Goal: Use online tool/utility: Utilize a website feature to perform a specific function

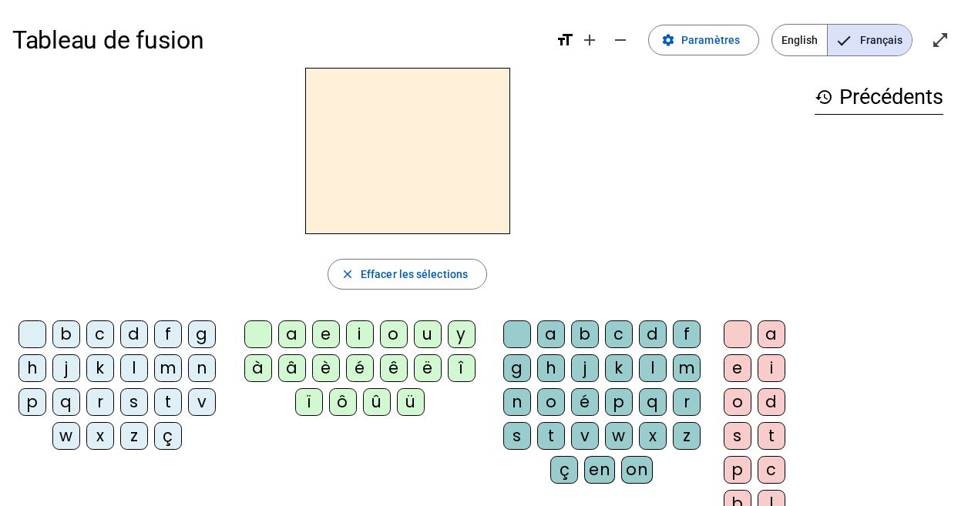
click at [792, 41] on span "English" at bounding box center [799, 40] width 55 height 31
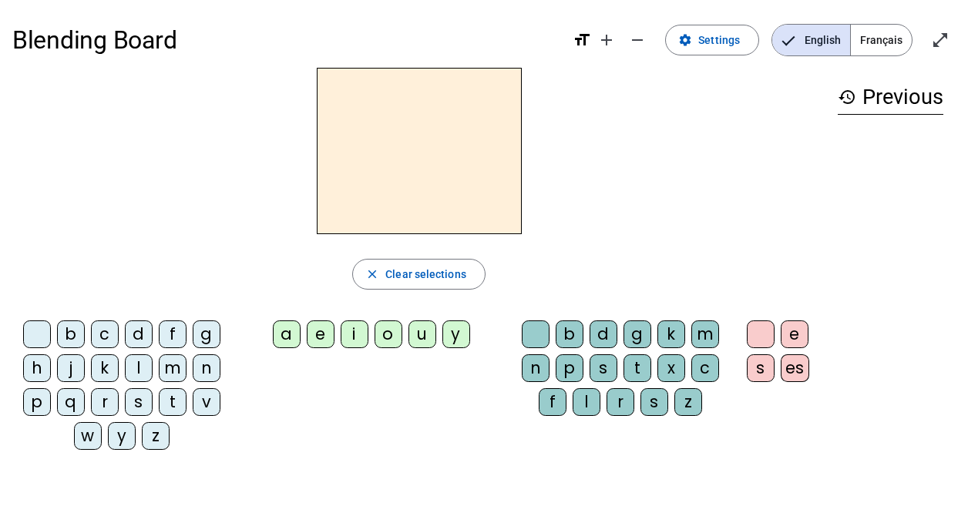
click at [348, 337] on div "i" at bounding box center [355, 335] width 28 height 28
click at [535, 364] on div "n" at bounding box center [536, 369] width 28 height 28
click at [533, 333] on div at bounding box center [536, 335] width 28 height 28
click at [526, 363] on div "n" at bounding box center [536, 369] width 28 height 28
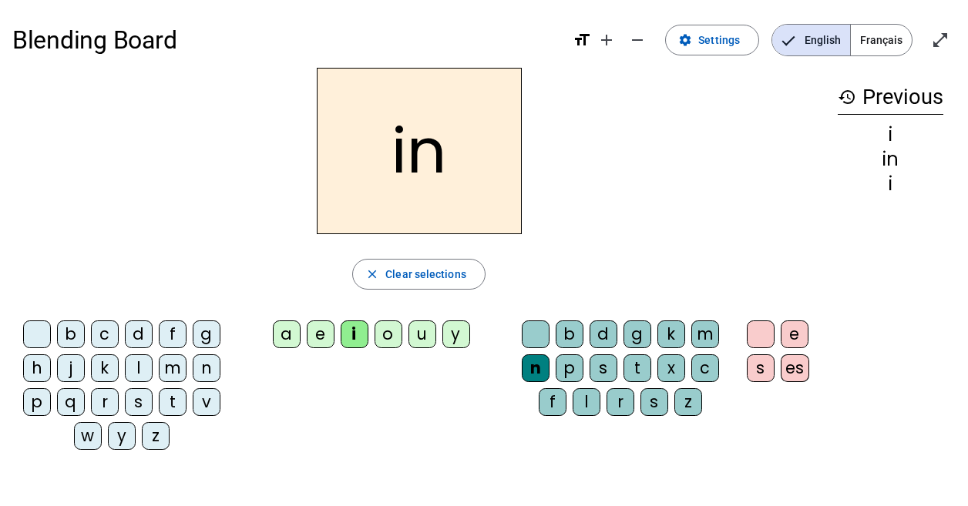
click at [170, 331] on div "f" at bounding box center [173, 335] width 28 height 28
click at [66, 326] on div "b" at bounding box center [71, 335] width 28 height 28
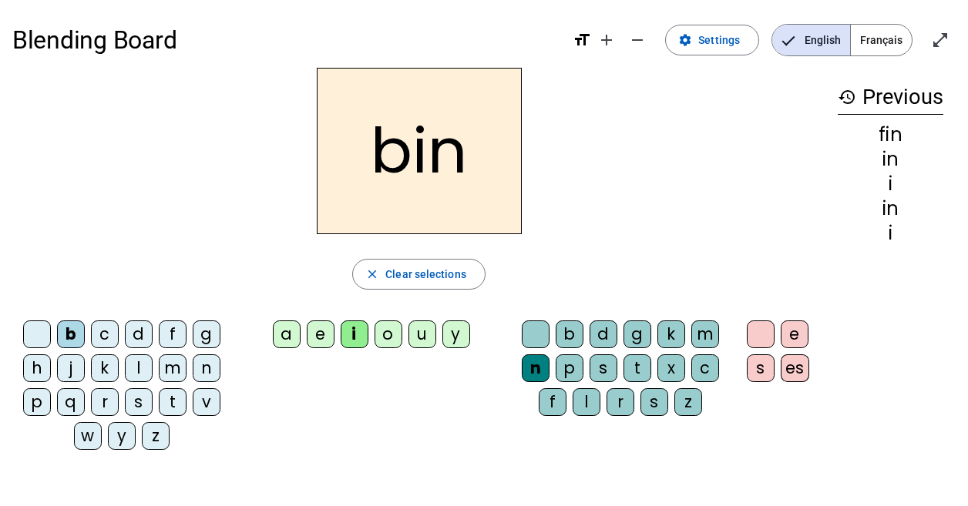
click at [35, 397] on div "p" at bounding box center [37, 402] width 28 height 28
click at [163, 403] on div "t" at bounding box center [173, 402] width 28 height 28
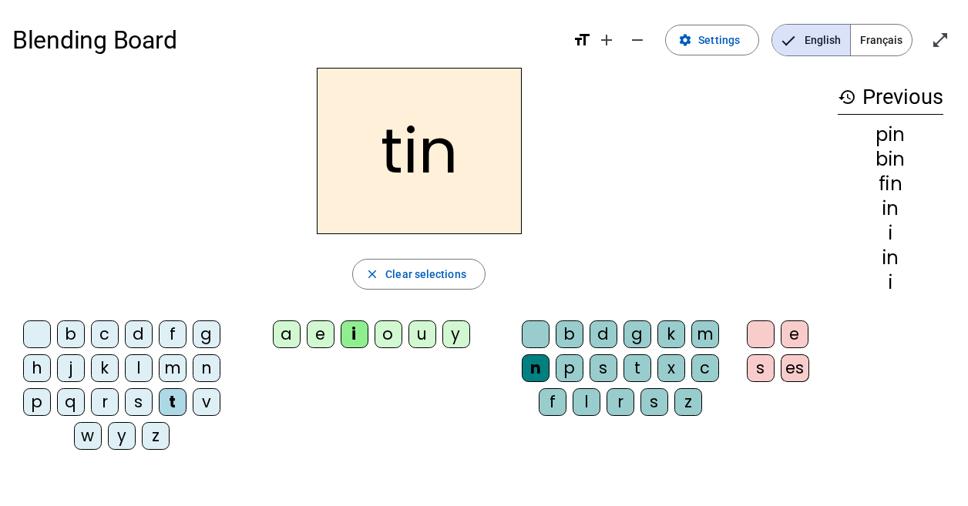
click at [566, 360] on div "p" at bounding box center [570, 369] width 28 height 28
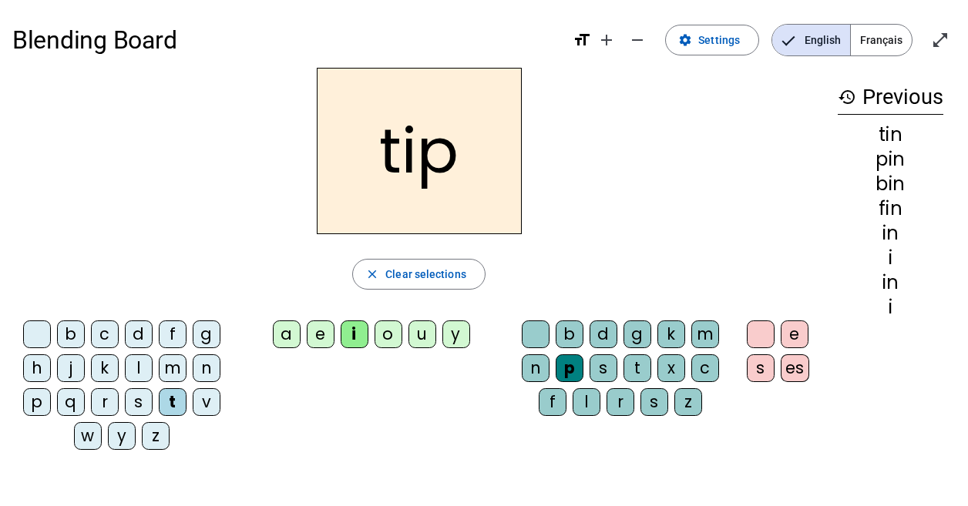
click at [284, 328] on div "a" at bounding box center [287, 335] width 28 height 28
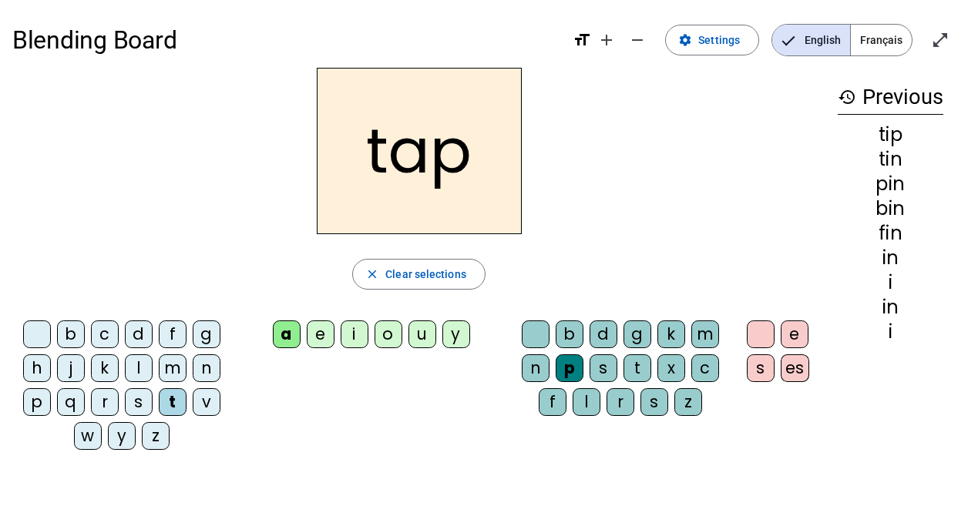
click at [35, 405] on div "p" at bounding box center [37, 402] width 28 height 28
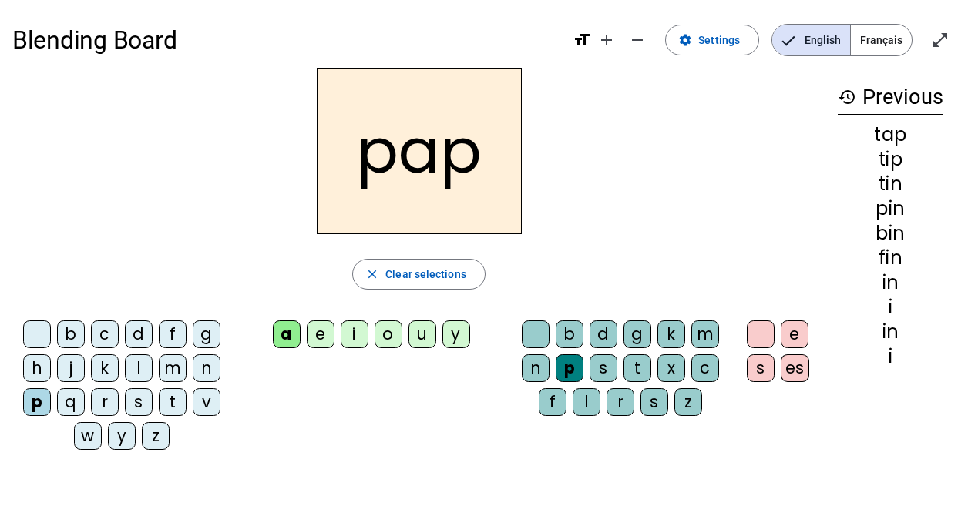
click at [207, 368] on div "n" at bounding box center [207, 369] width 28 height 28
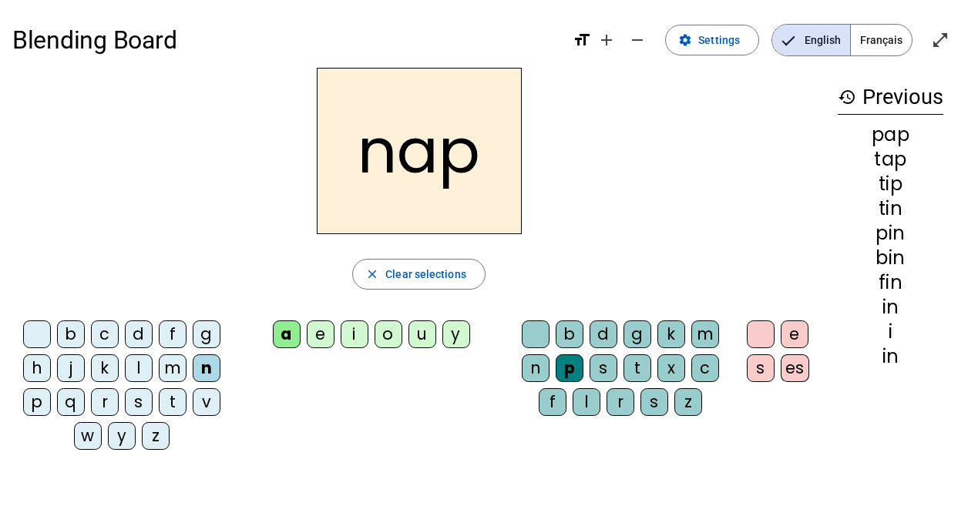
click at [353, 331] on div "i" at bounding box center [355, 335] width 28 height 28
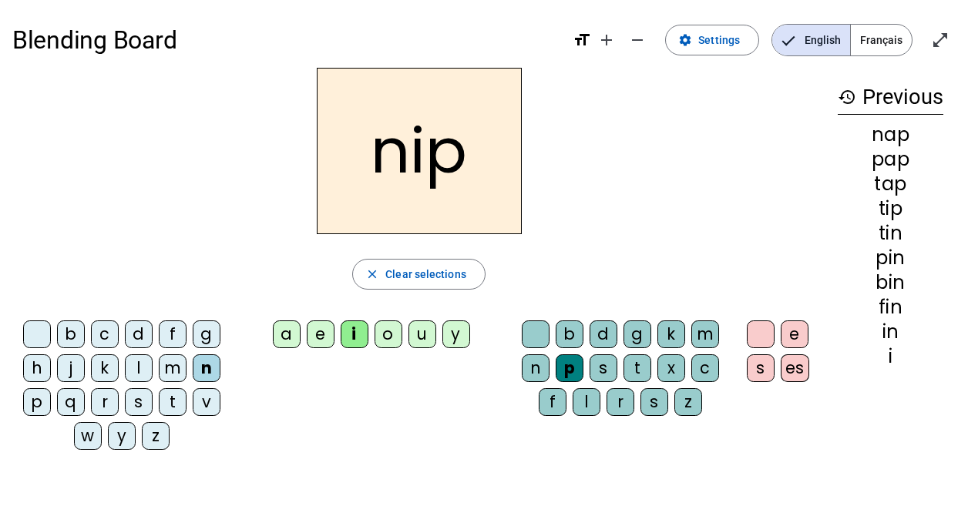
click at [136, 395] on div "s" at bounding box center [139, 402] width 28 height 28
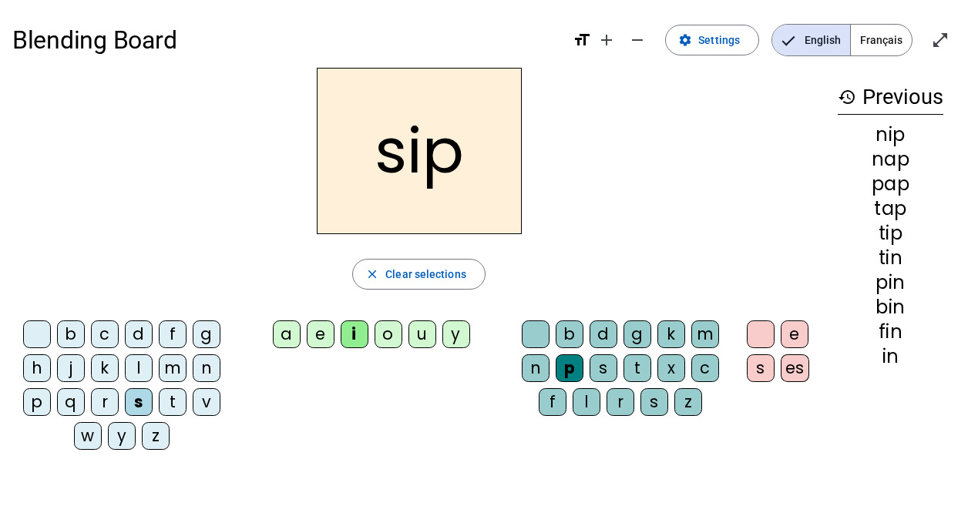
click at [634, 365] on div "t" at bounding box center [638, 369] width 28 height 28
